Goal: Navigation & Orientation: Find specific page/section

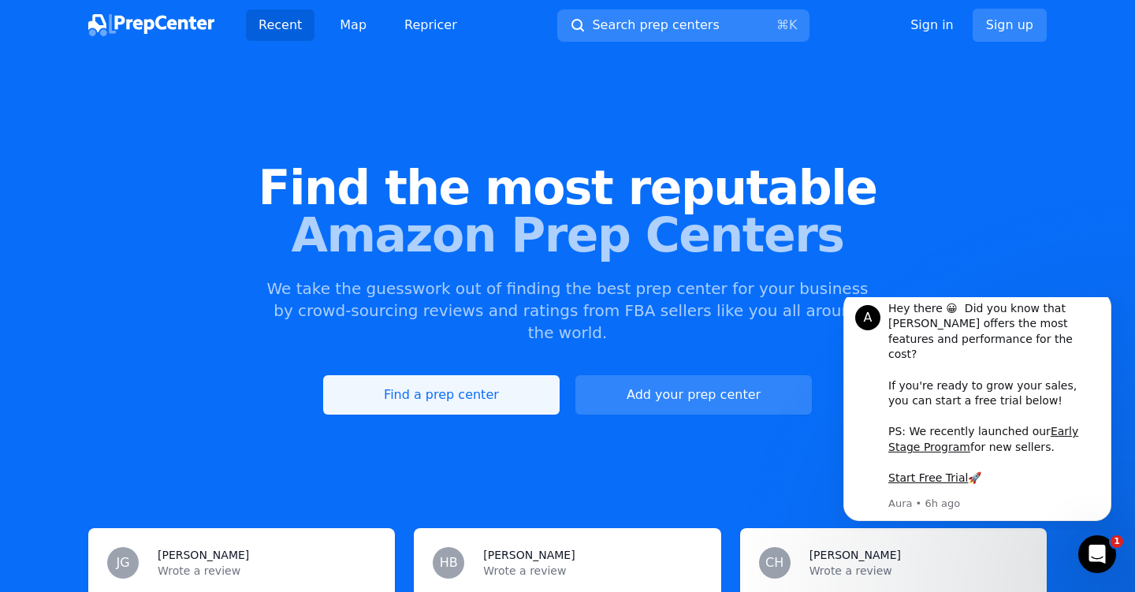
click at [473, 375] on link "Find a prep center" at bounding box center [441, 394] width 236 height 39
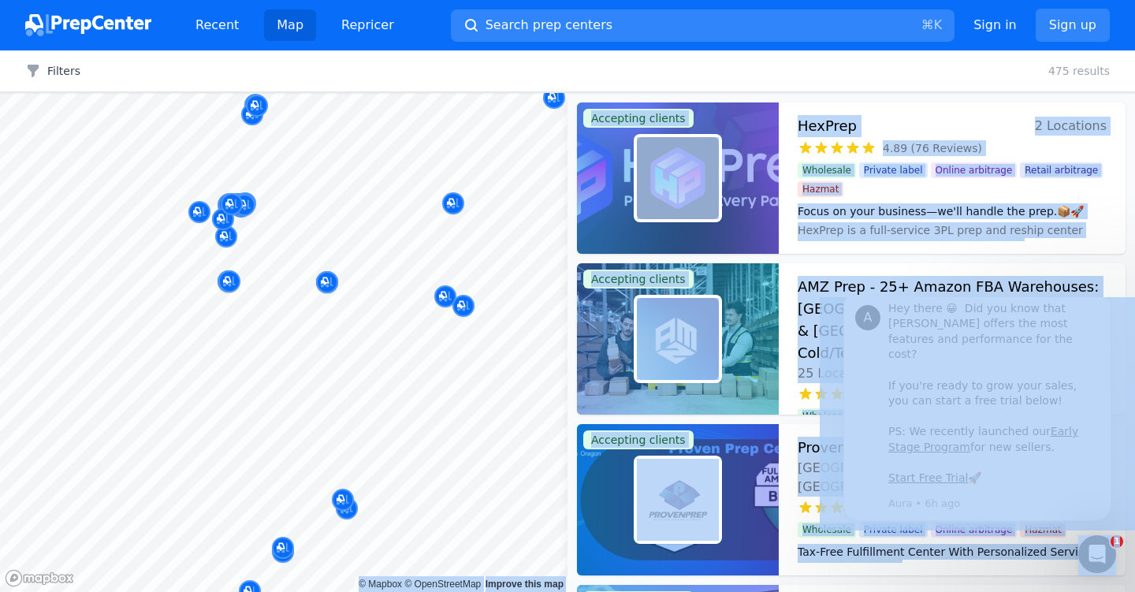
click at [373, 332] on body "Recent Map Repricer Search prep centers ⌘ K Open main menu Sign in Sign up Filt…" at bounding box center [567, 296] width 1135 height 592
click at [709, 61] on div "Filters Clear all 475 results" at bounding box center [567, 71] width 1135 height 42
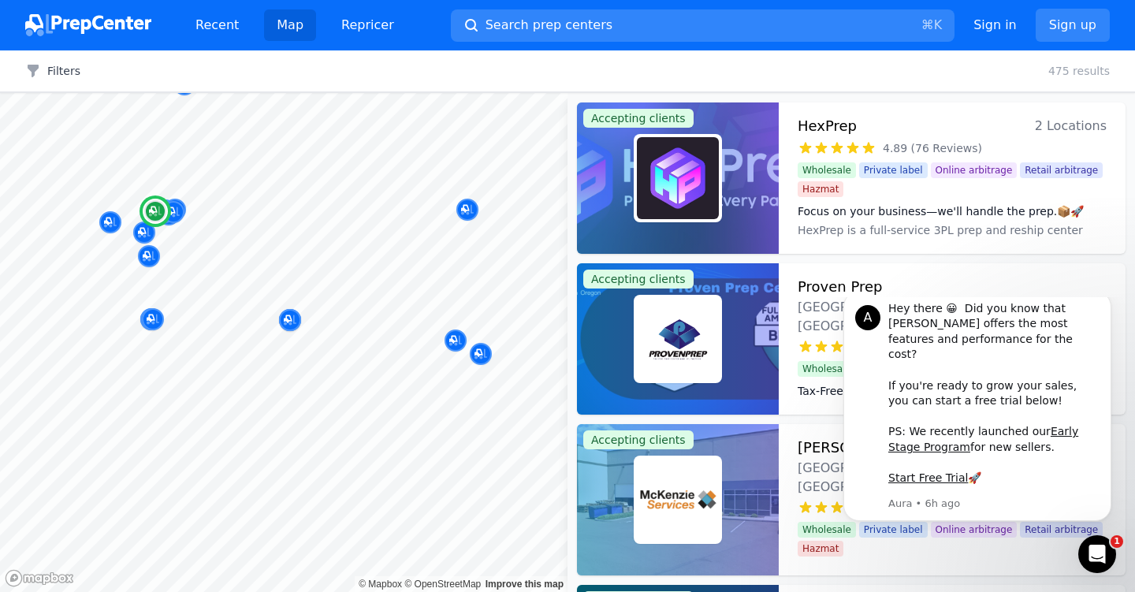
scroll to position [1, 0]
click at [775, 184] on div at bounding box center [678, 177] width 202 height 151
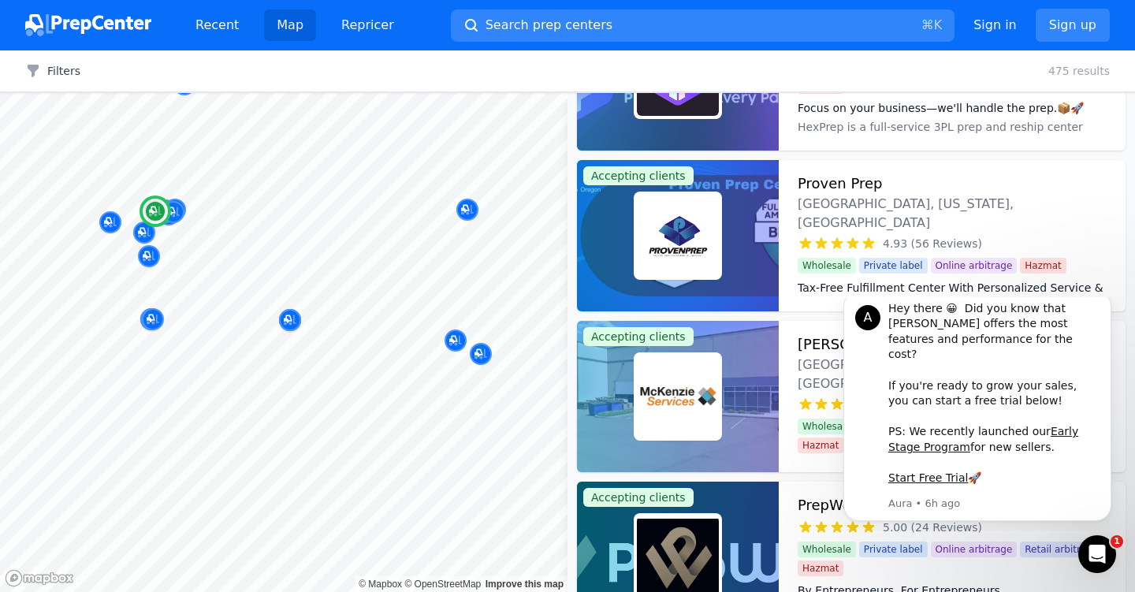
scroll to position [110, 0]
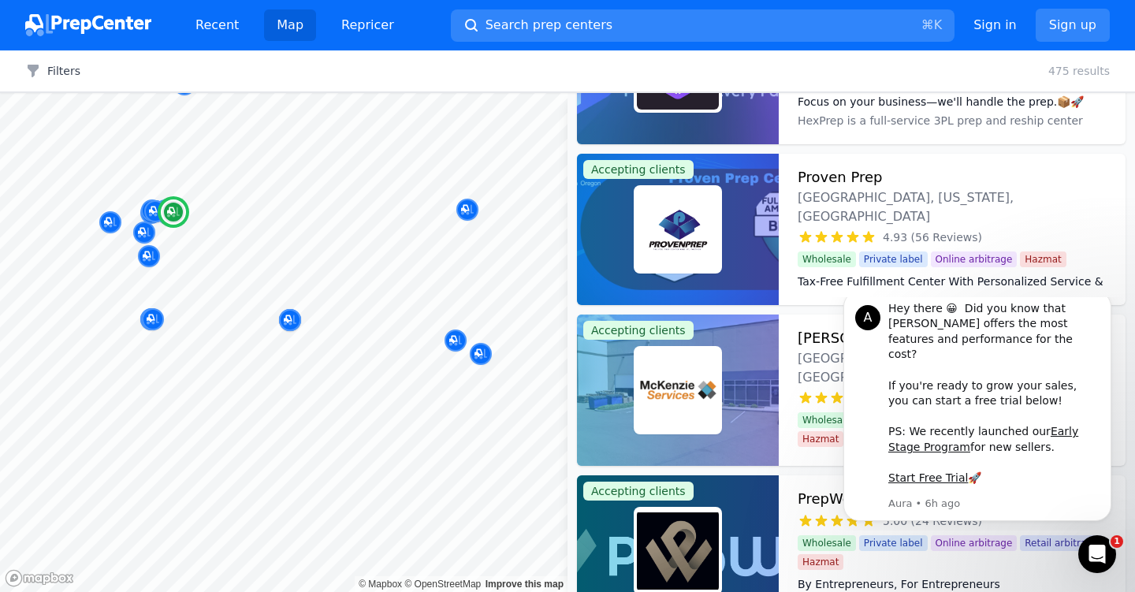
click at [733, 232] on div at bounding box center [678, 229] width 202 height 151
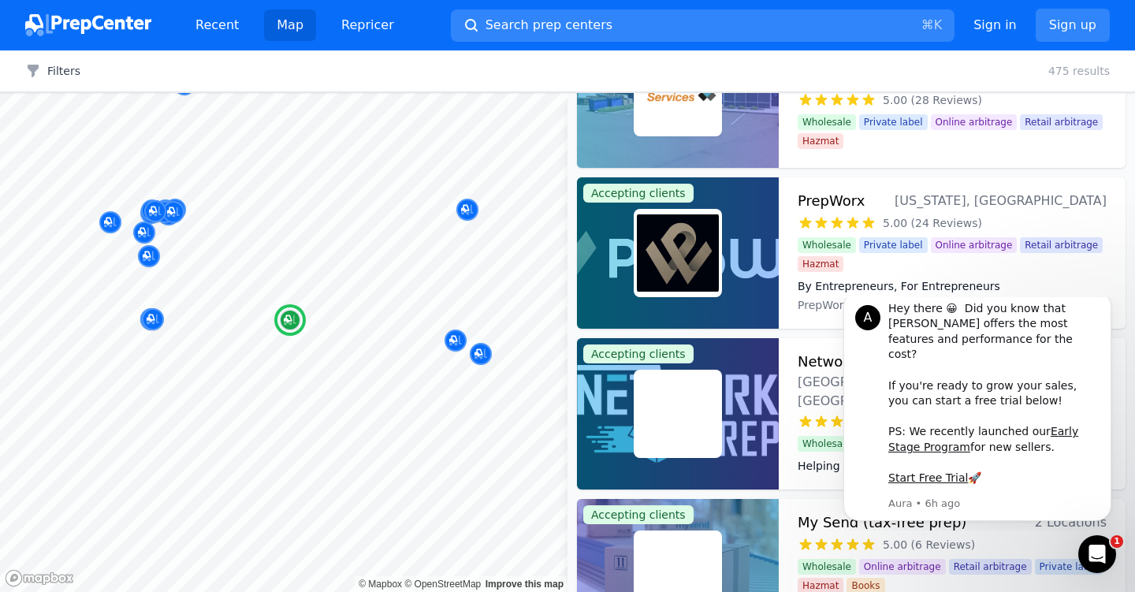
scroll to position [234, 0]
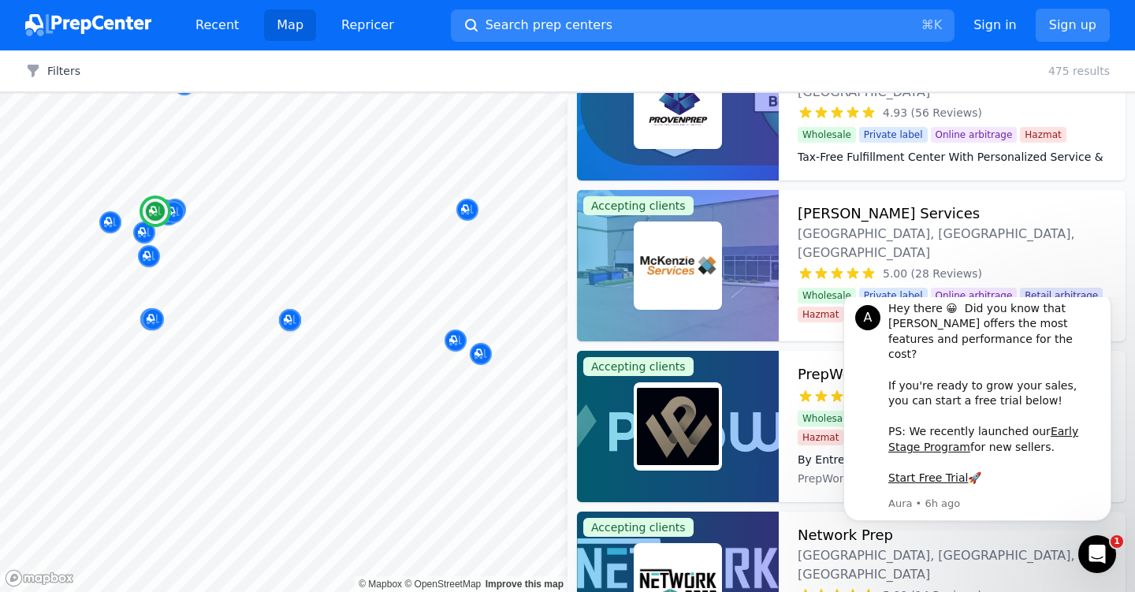
click at [724, 231] on div at bounding box center [678, 265] width 202 height 151
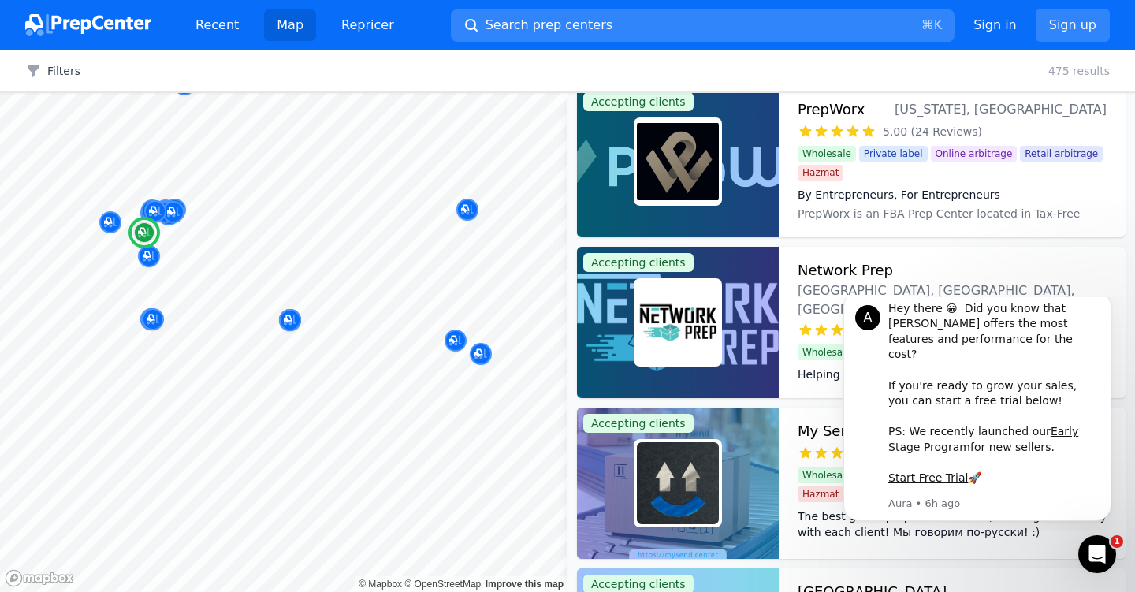
scroll to position [407, 0]
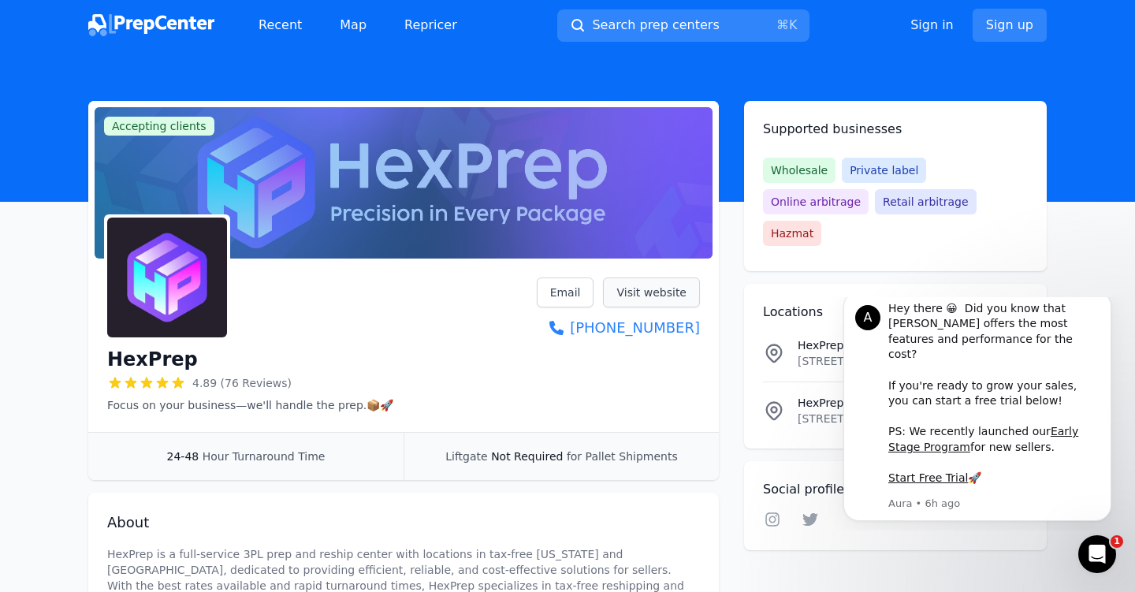
click at [625, 292] on link "Visit website" at bounding box center [651, 292] width 97 height 30
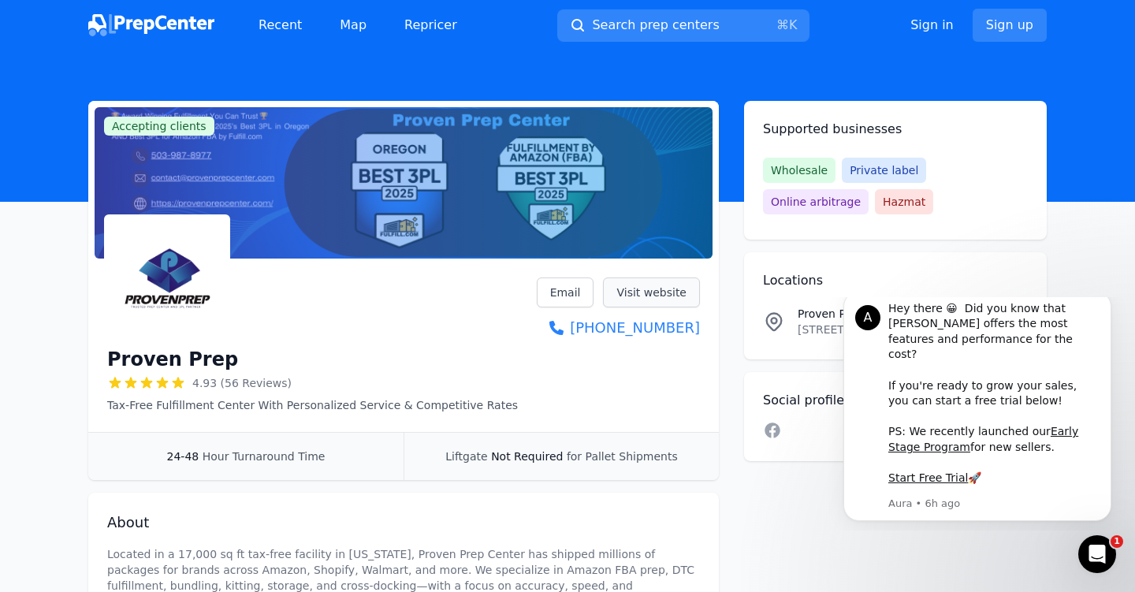
click at [655, 288] on link "Visit website" at bounding box center [651, 292] width 97 height 30
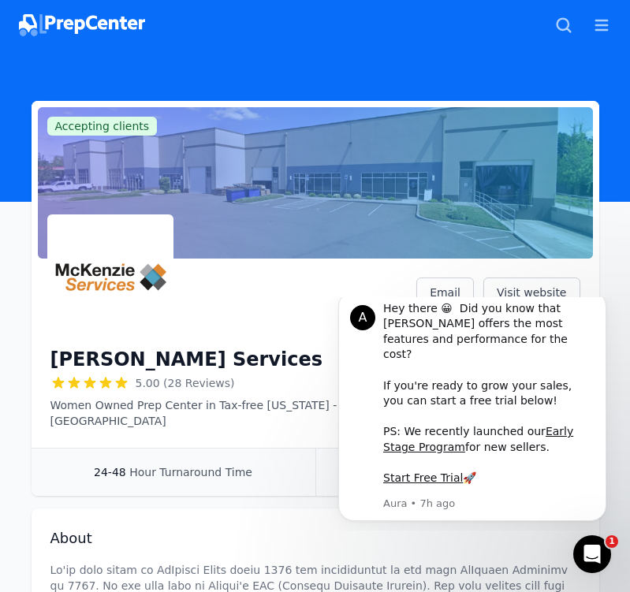
click at [510, 297] on html "A Hey there 😀 Did you know that [PERSON_NAME] offers the most features and perf…" at bounding box center [472, 413] width 315 height 233
click at [522, 293] on link "Visit website" at bounding box center [531, 292] width 97 height 30
